Goal: Transaction & Acquisition: Purchase product/service

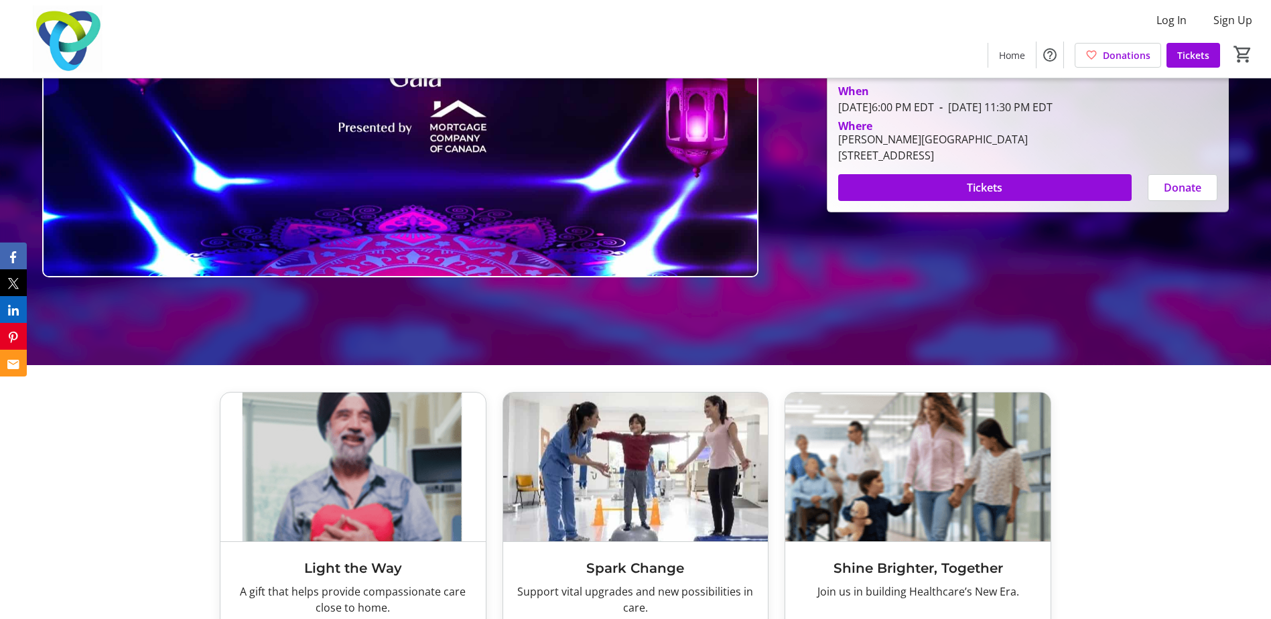
scroll to position [171, 0]
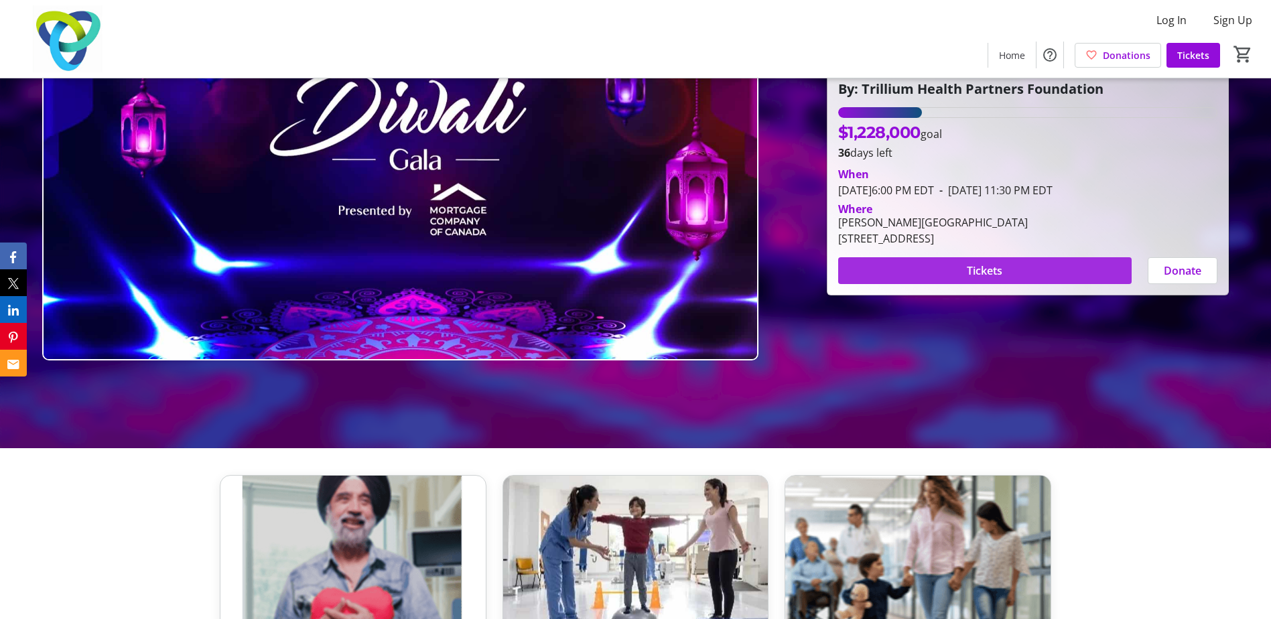
click at [987, 271] on span "Tickets" at bounding box center [985, 271] width 36 height 16
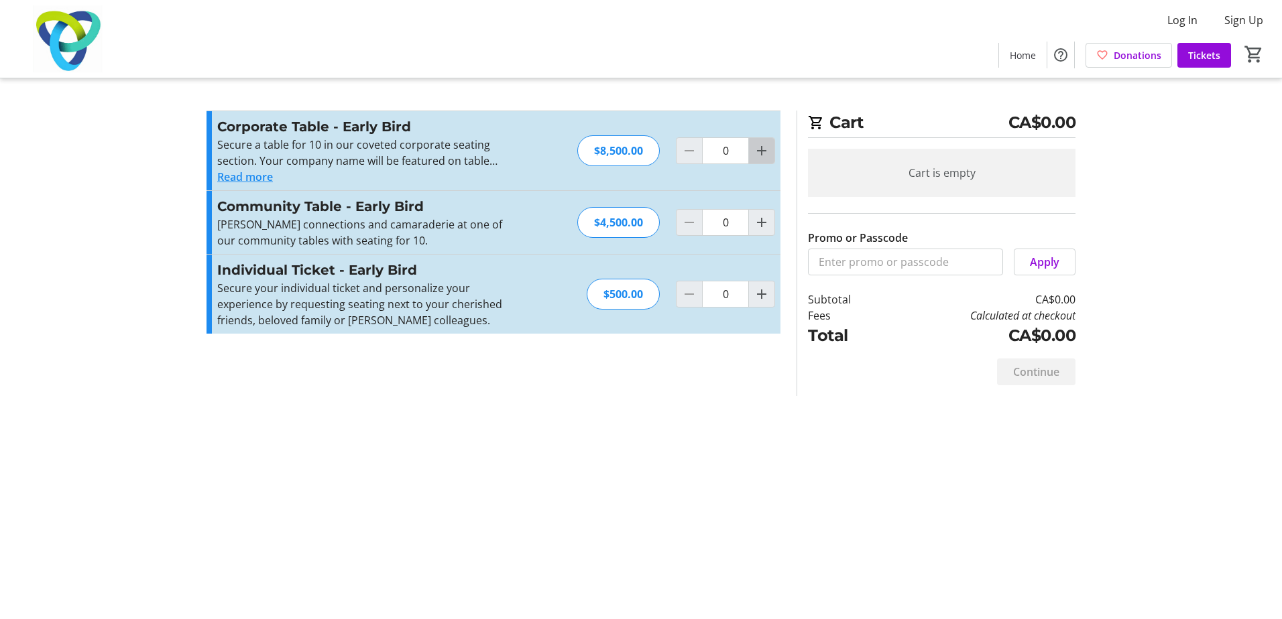
click at [754, 149] on mat-icon "Increment by one" at bounding box center [761, 151] width 16 height 16
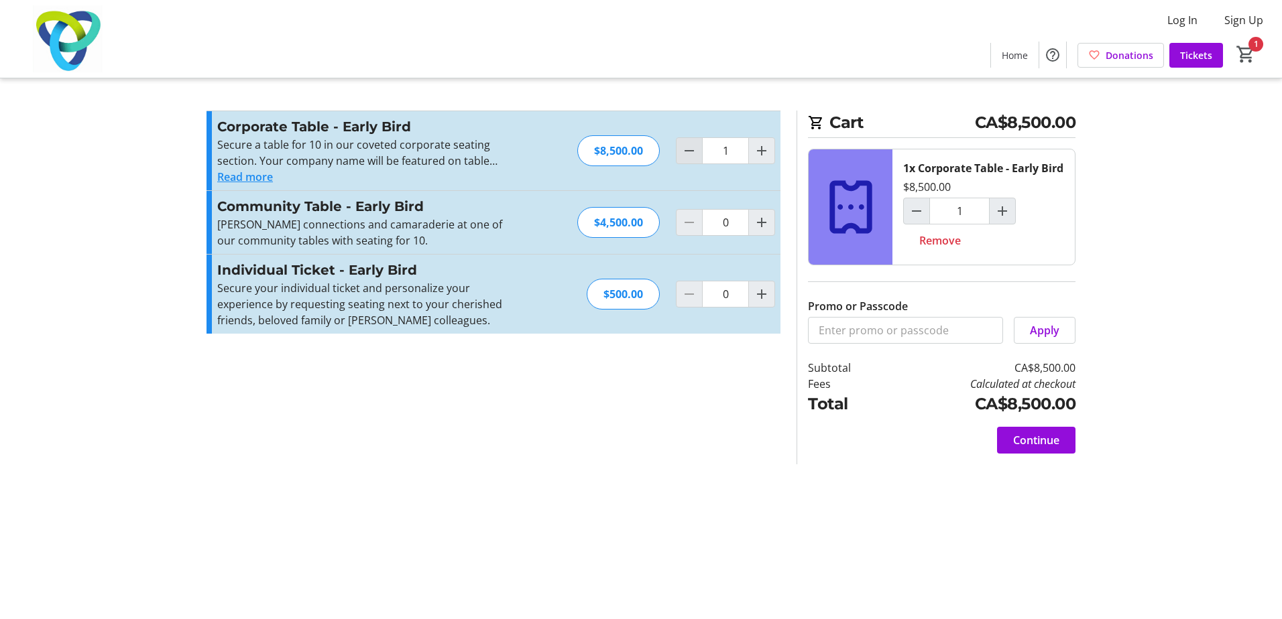
click at [691, 152] on mat-icon "Decrement by one" at bounding box center [689, 151] width 16 height 16
type input "0"
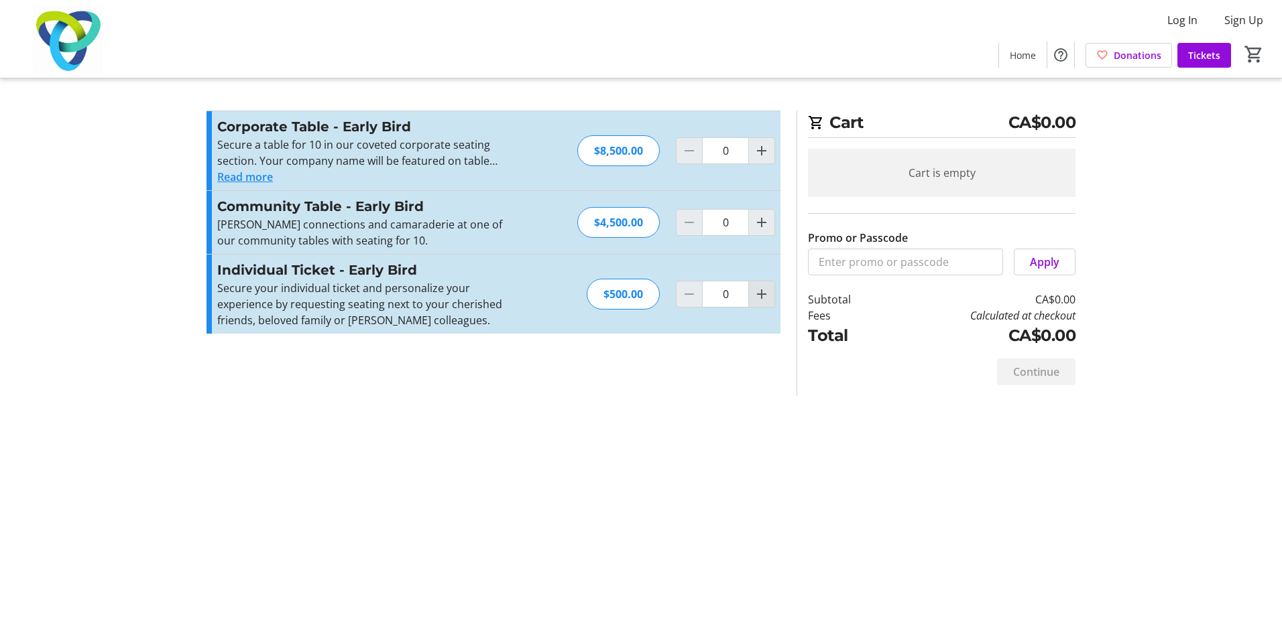
click at [765, 292] on mat-icon "Increment by one" at bounding box center [761, 294] width 16 height 16
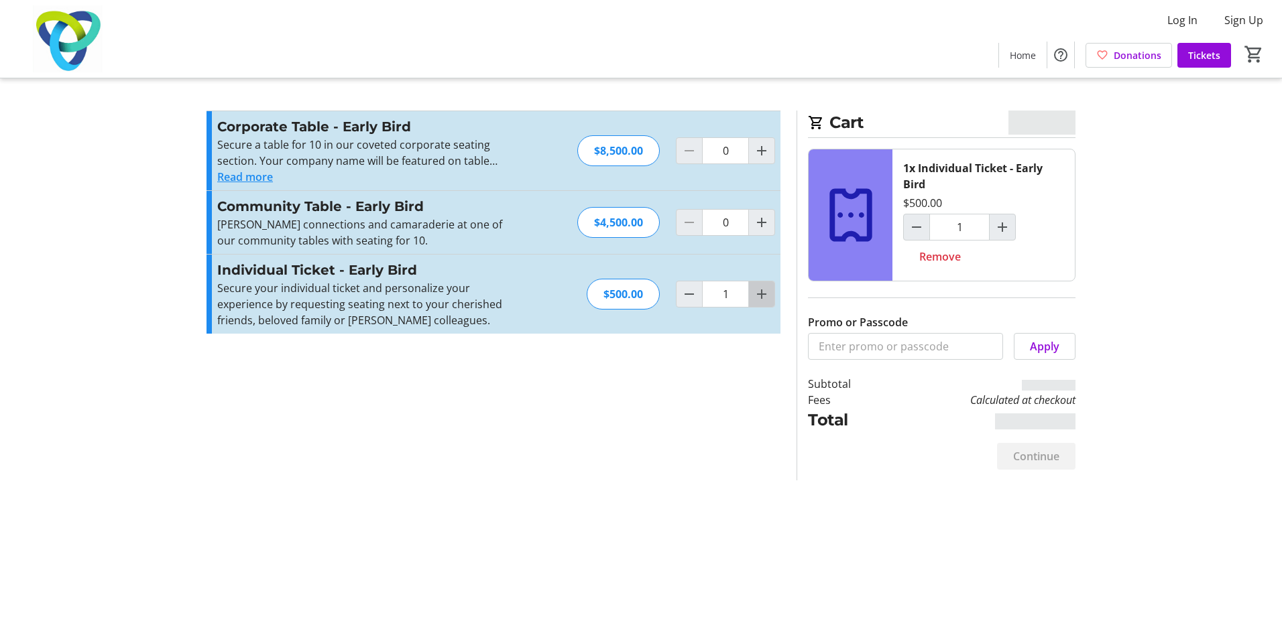
click at [763, 293] on mat-icon "Increment by one" at bounding box center [761, 294] width 16 height 16
type input "2"
